Goal: Task Accomplishment & Management: Manage account settings

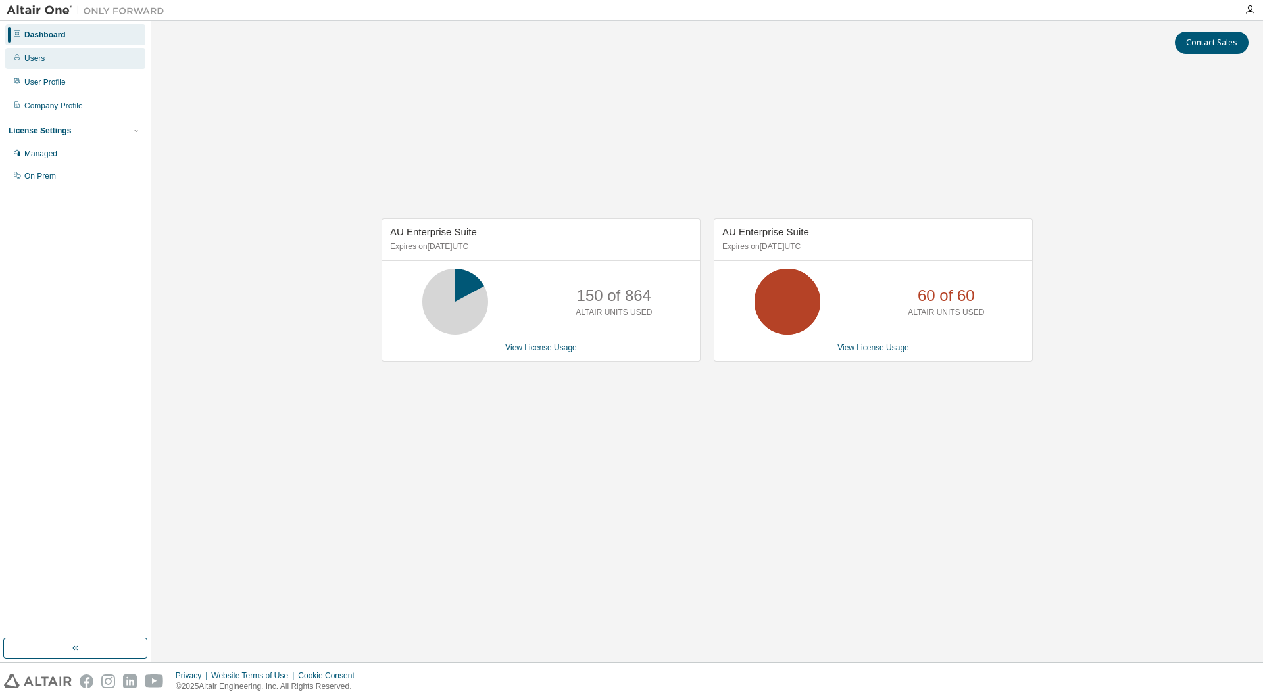
click at [51, 57] on div "Users" at bounding box center [75, 58] width 140 height 21
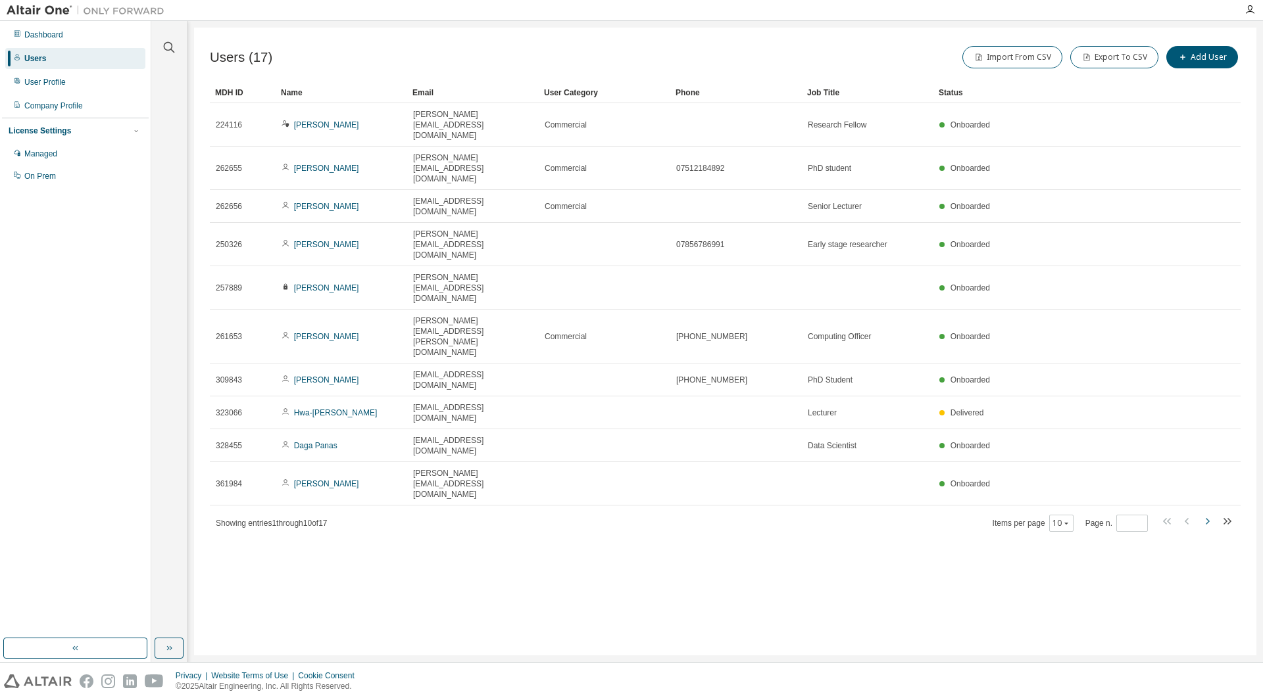
click at [1207, 514] on icon "button" at bounding box center [1207, 522] width 16 height 16
type input "*"
